Goal: Information Seeking & Learning: Learn about a topic

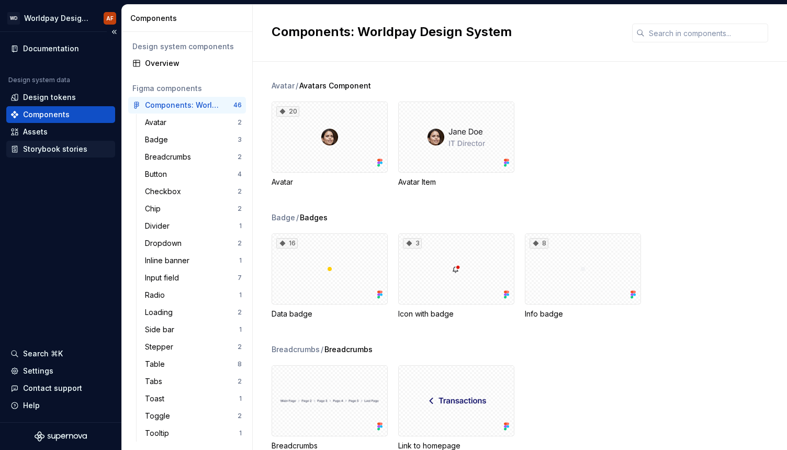
click at [80, 149] on div "Storybook stories" at bounding box center [55, 149] width 64 height 10
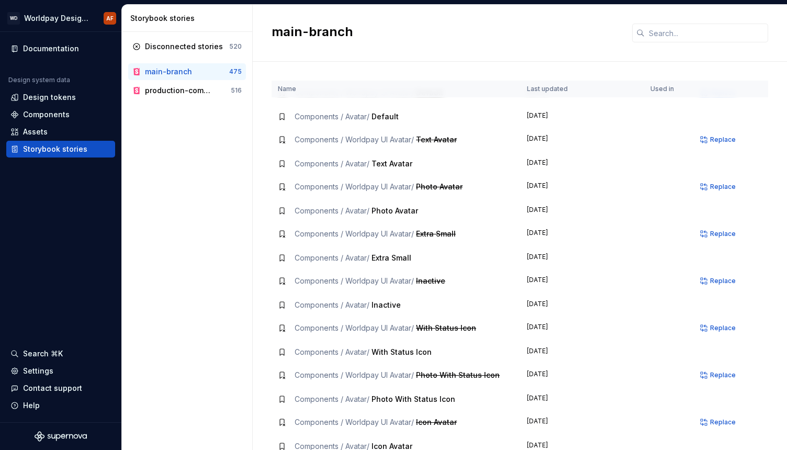
scroll to position [121, 0]
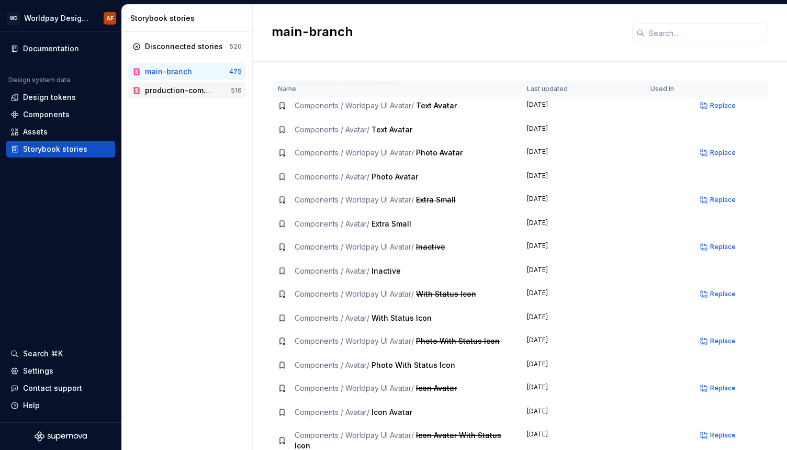
click at [206, 94] on div "production-components" at bounding box center [179, 90] width 69 height 10
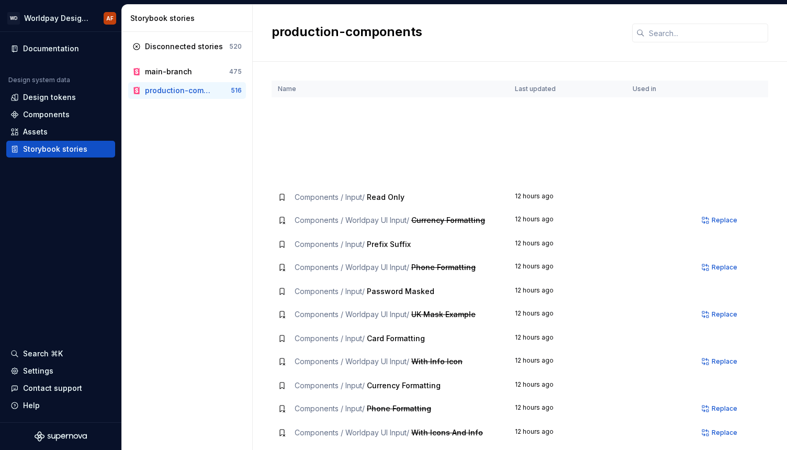
scroll to position [5309, 0]
